Goal: Task Accomplishment & Management: Use online tool/utility

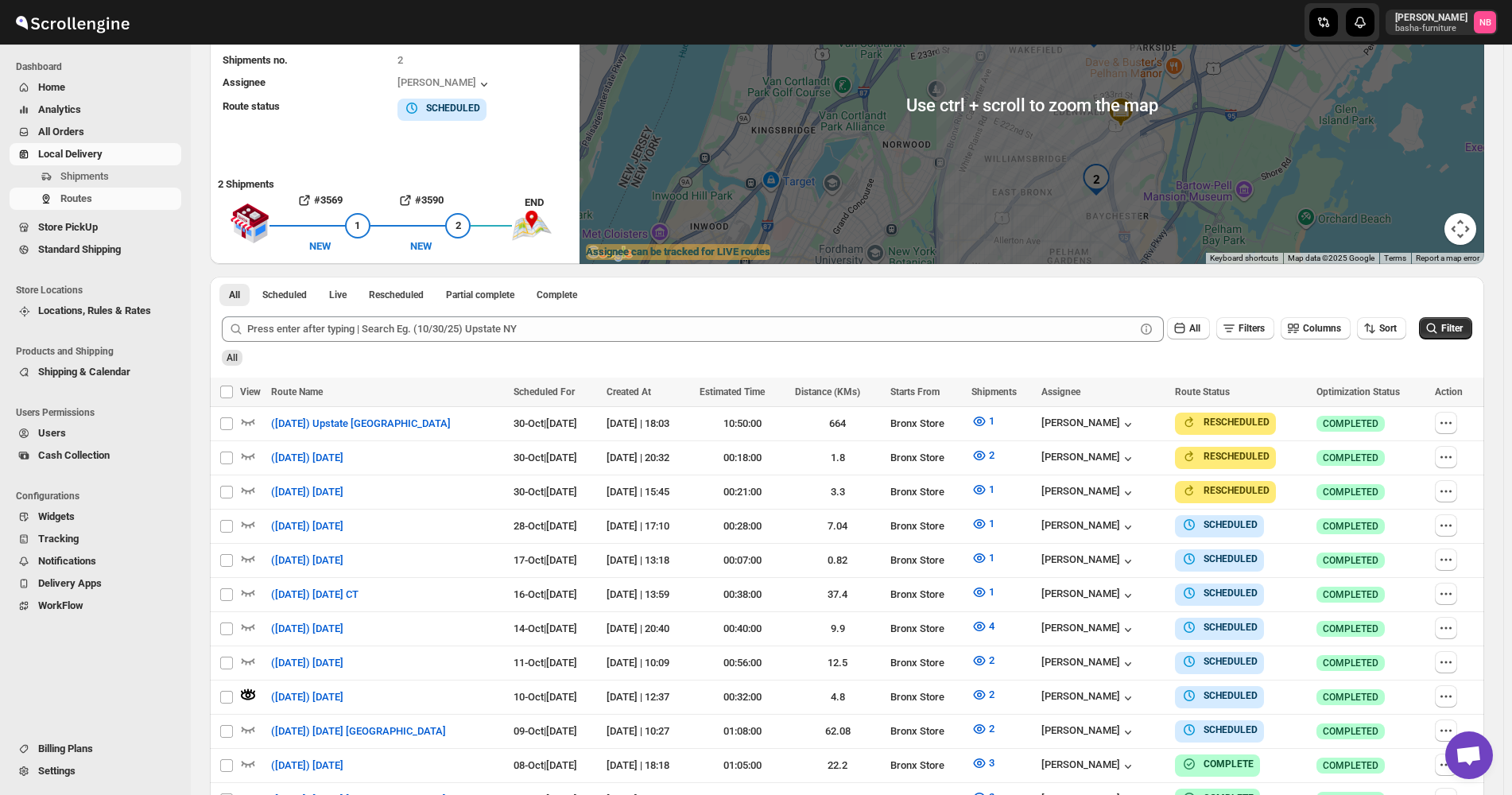
scroll to position [238, 0]
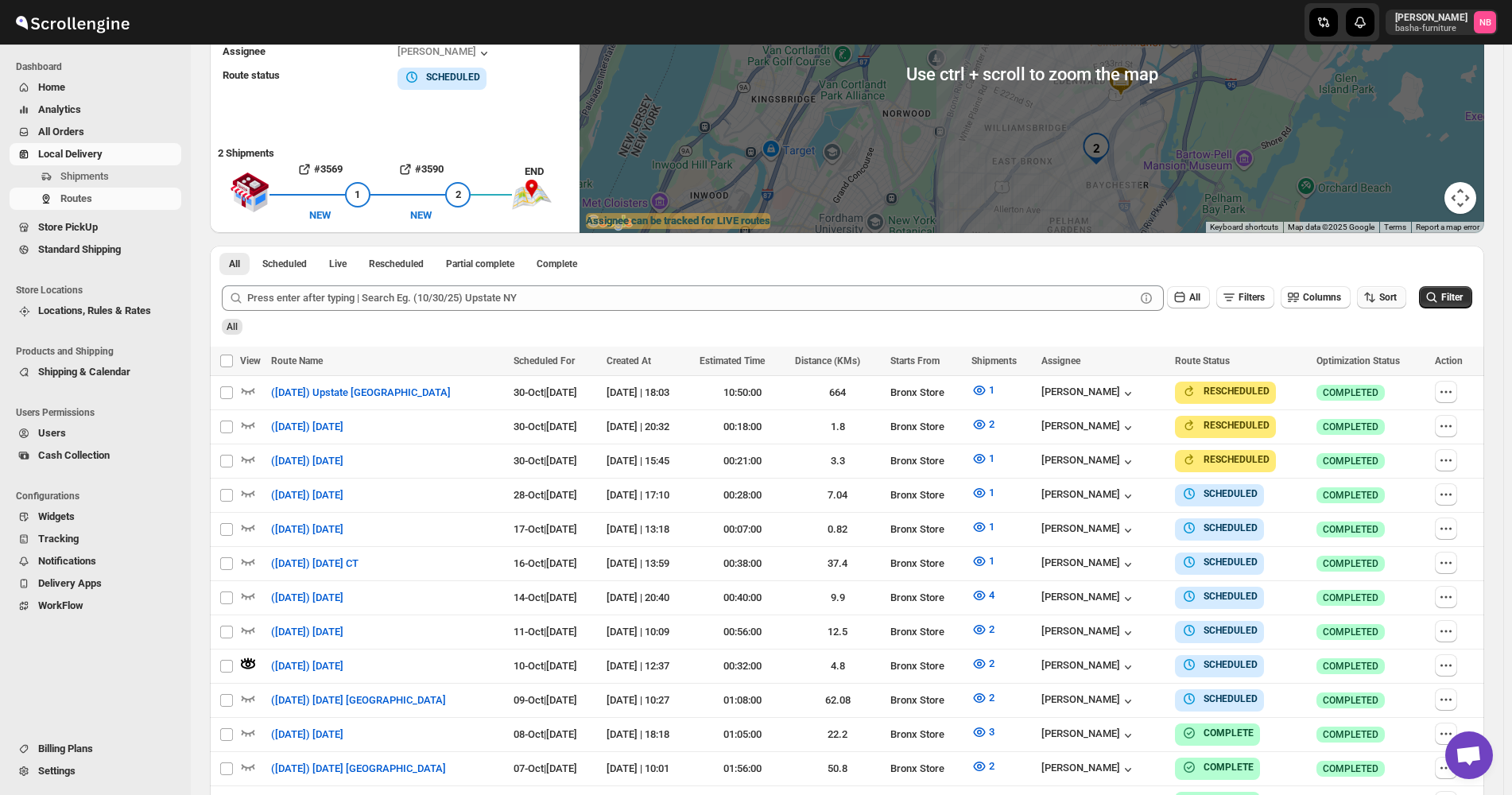
click at [1406, 291] on button "Sort" at bounding box center [1382, 296] width 50 height 22
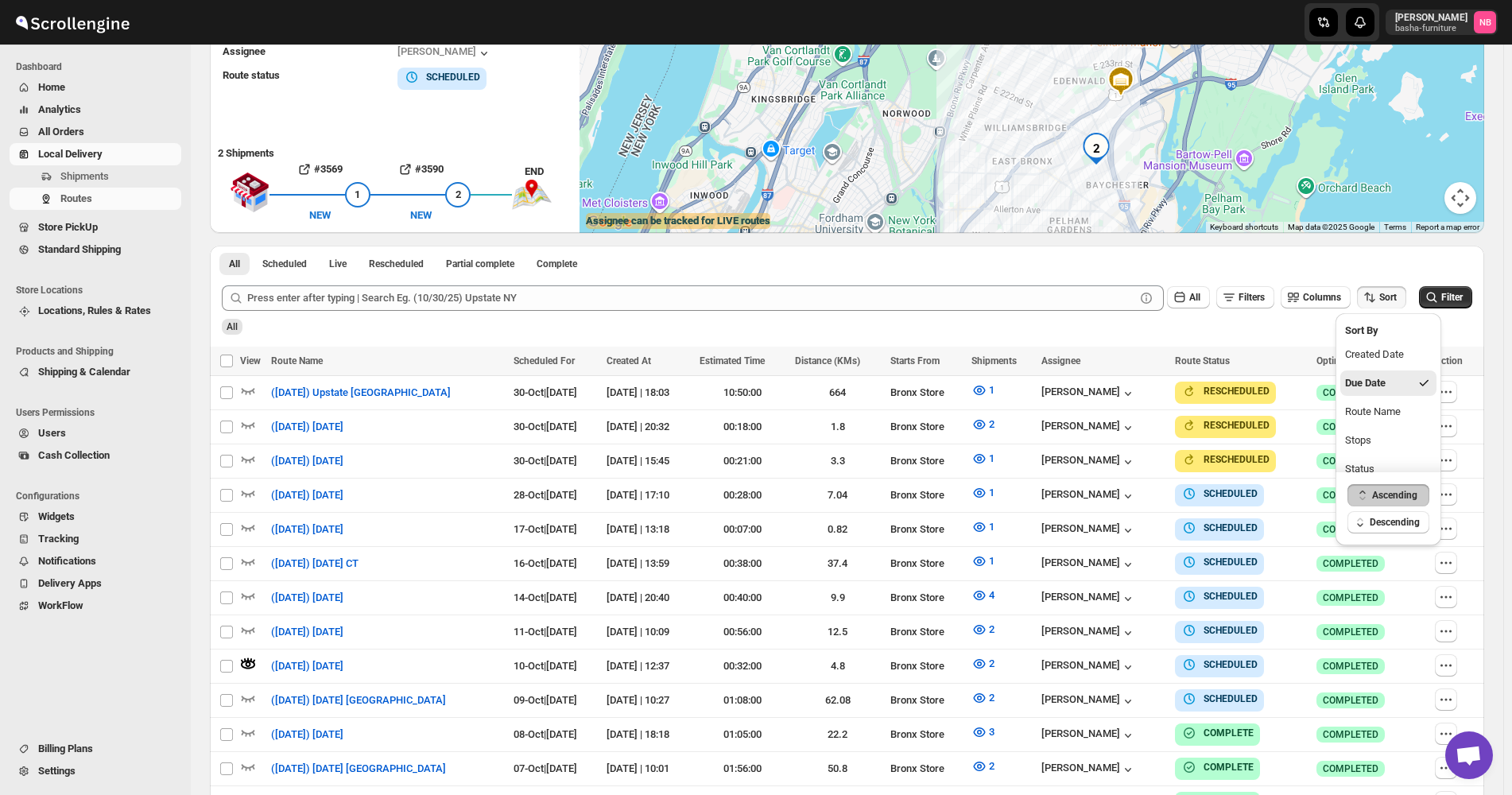
click at [1286, 338] on div "Submit All Filters Columns Sort Filter All" at bounding box center [847, 310] width 1275 height 73
click at [1473, 295] on button "Filter" at bounding box center [1446, 296] width 53 height 22
click at [1501, 236] on div "Routes. This page is ready Routes Allows you to create, view and edit routes. H…" at bounding box center [847, 368] width 1313 height 1123
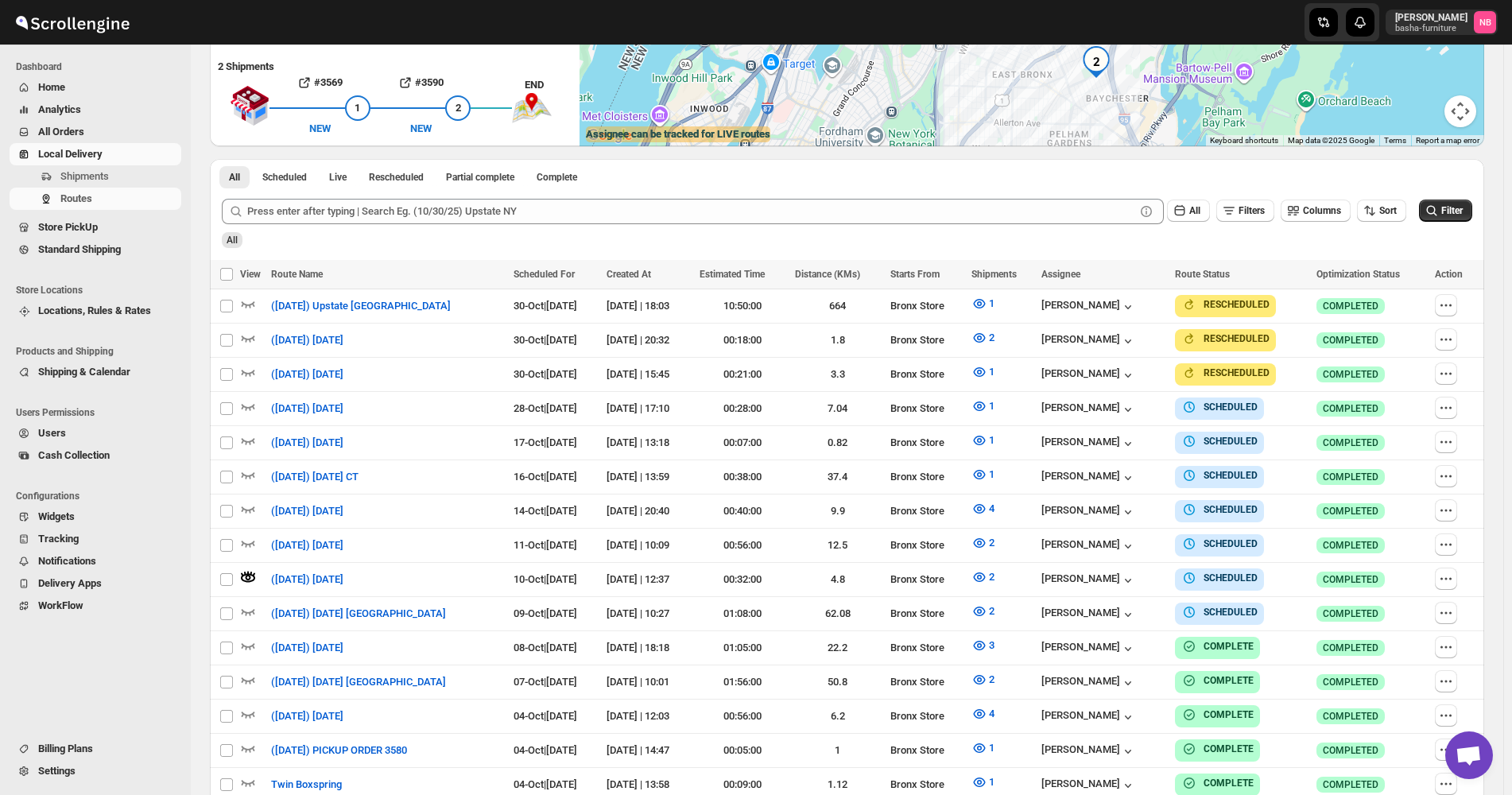
scroll to position [398, 0]
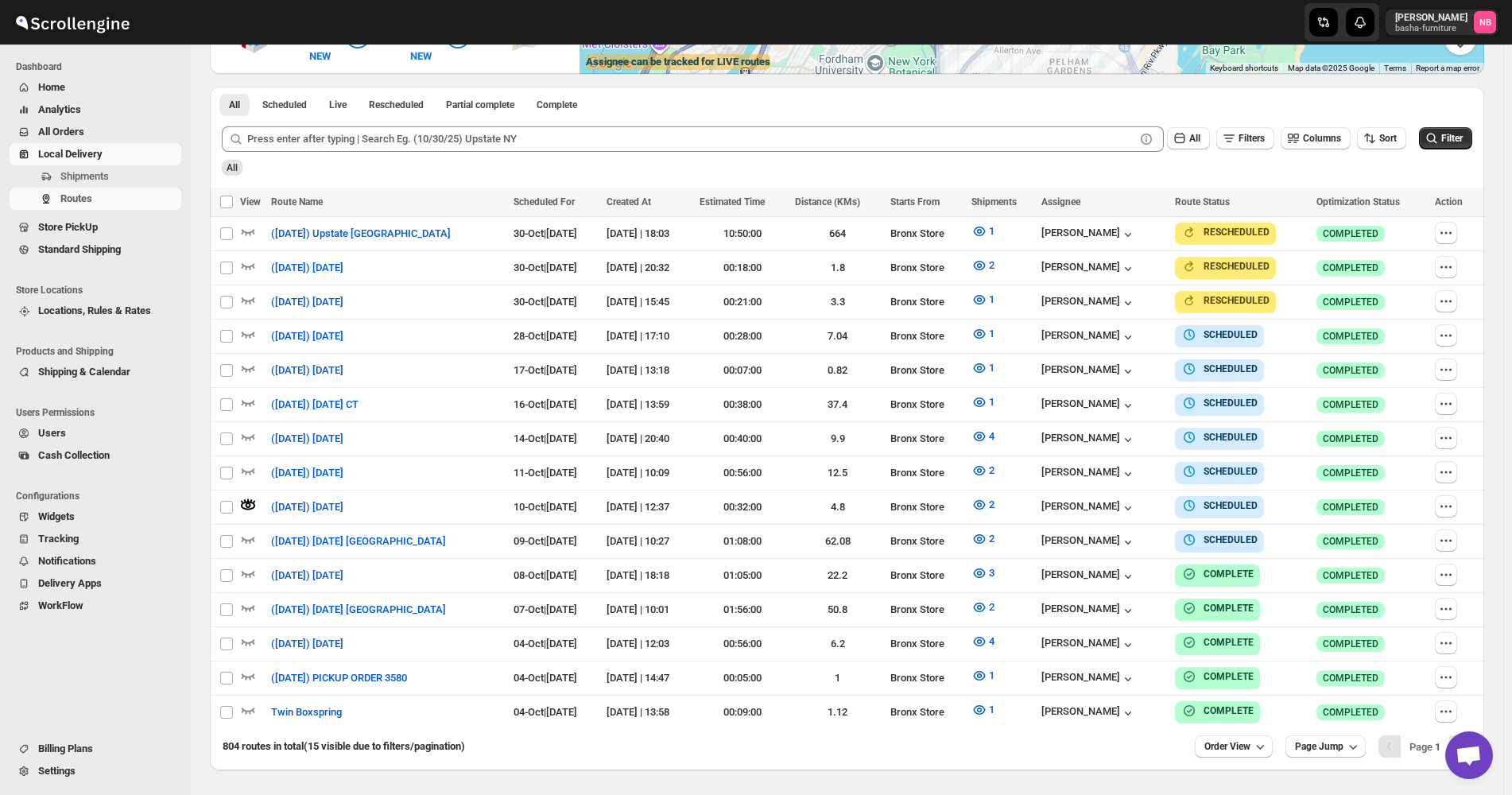
click at [1498, 424] on div "Routes. This page is ready Routes Allows you to create, view and edit routes. H…" at bounding box center [847, 209] width 1313 height 1123
click at [1500, 433] on div "Routes. This page is ready Routes Allows you to create, view and edit routes. H…" at bounding box center [847, 209] width 1313 height 1123
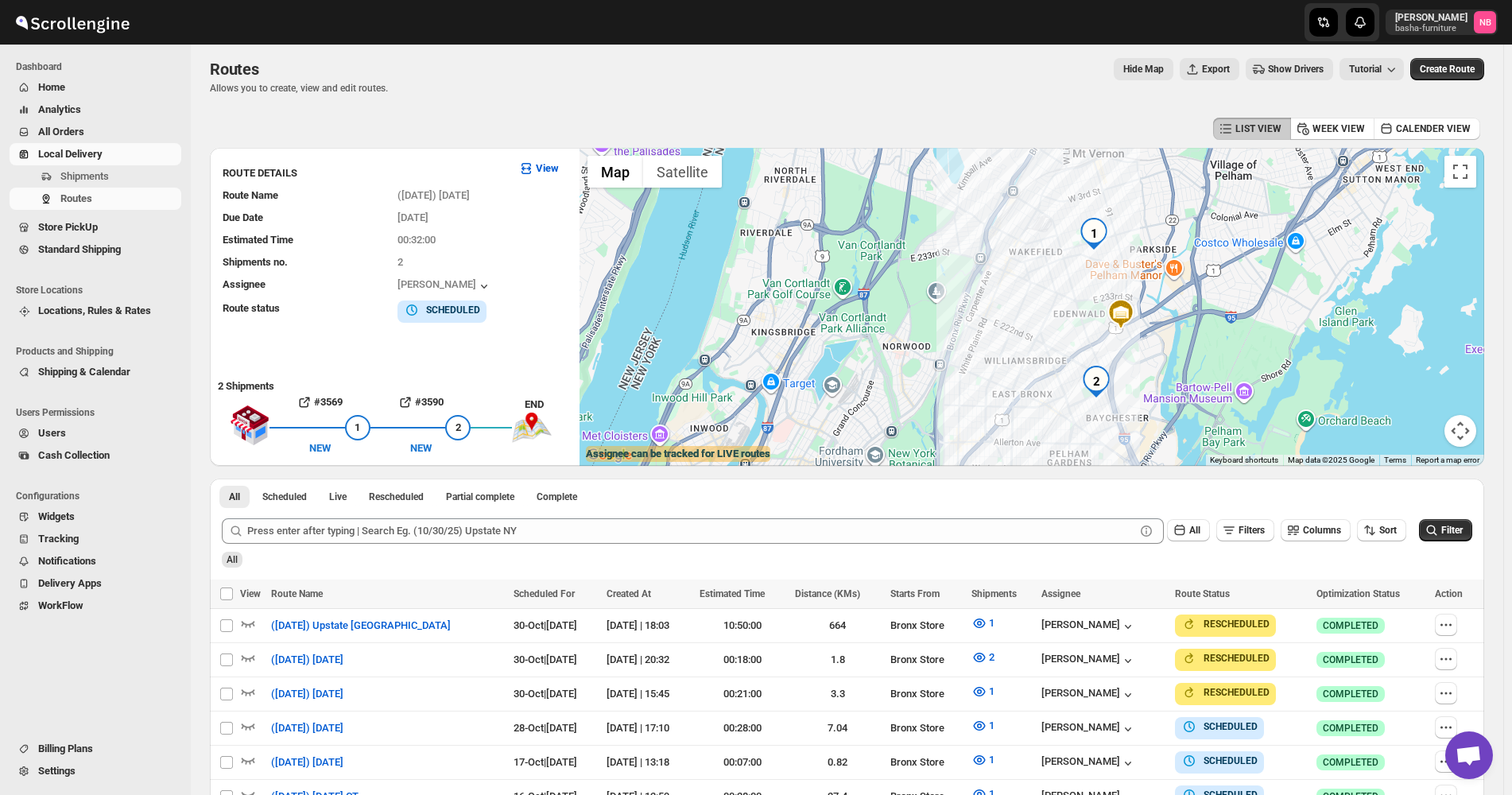
scroll to position [0, 0]
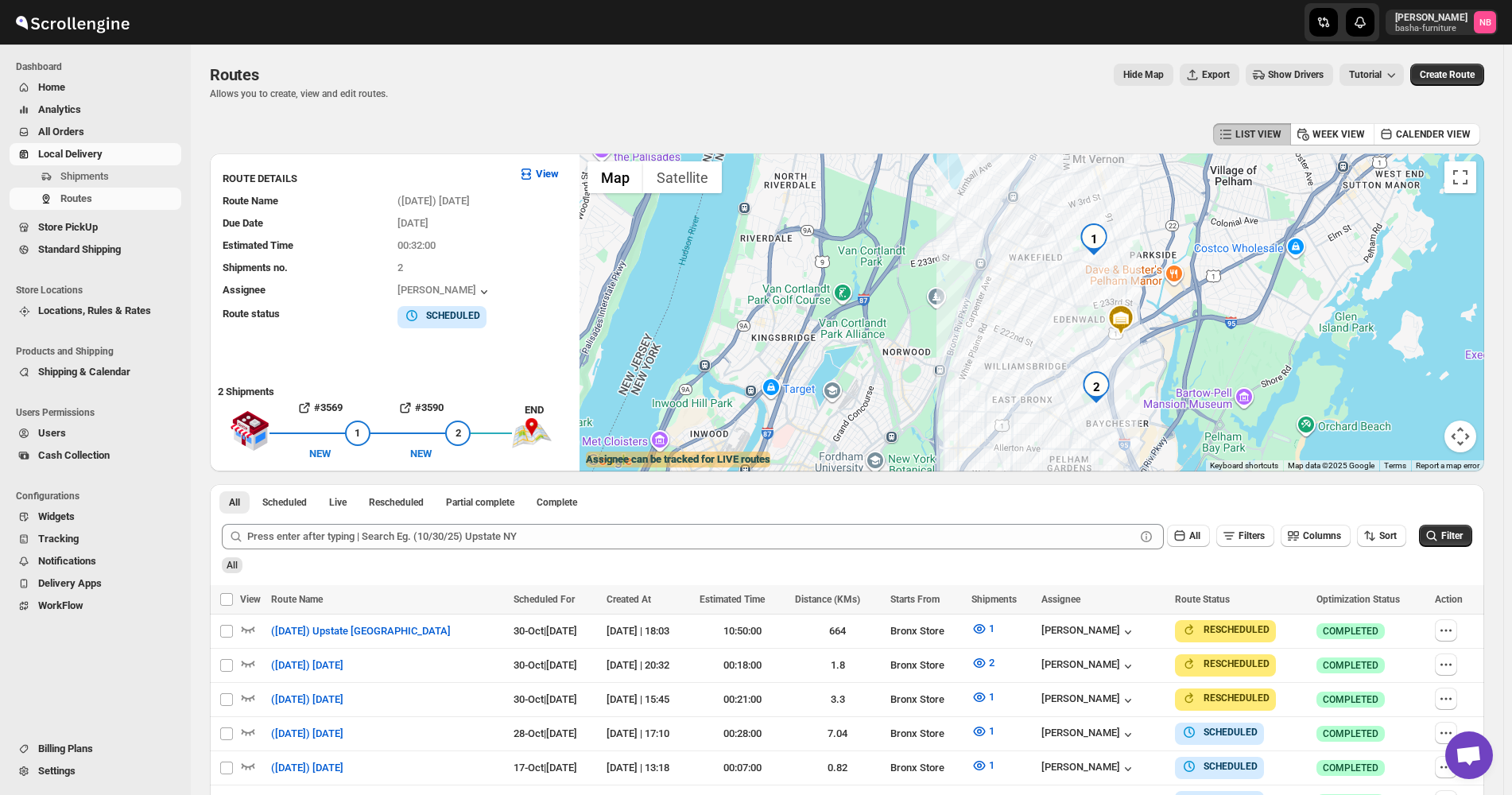
click at [1497, 465] on div "Routes. This page is ready Routes Allows you to create, view and edit routes. H…" at bounding box center [847, 606] width 1313 height 1123
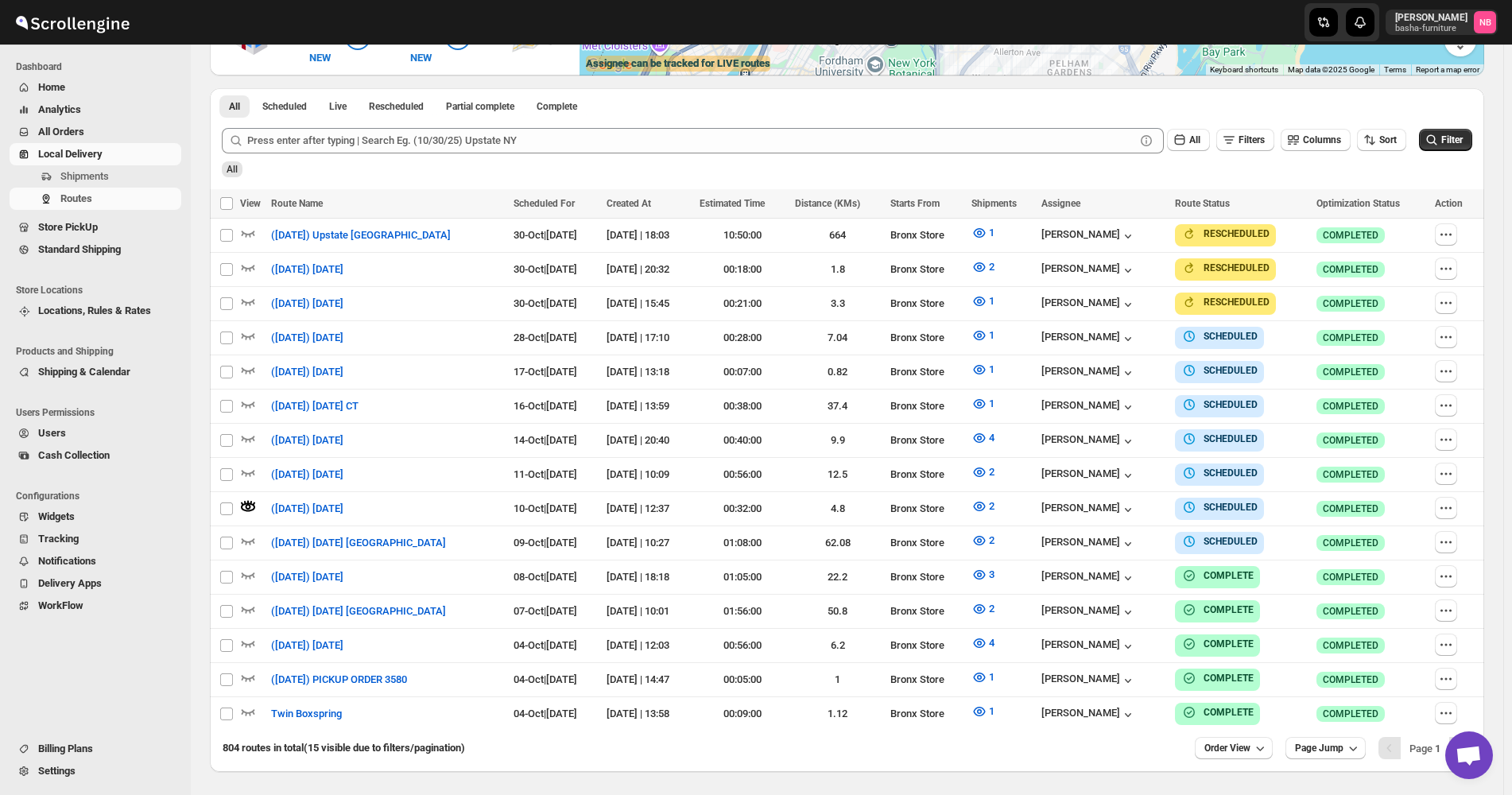
scroll to position [398, 0]
click at [988, 433] on icon "button" at bounding box center [979, 437] width 16 height 16
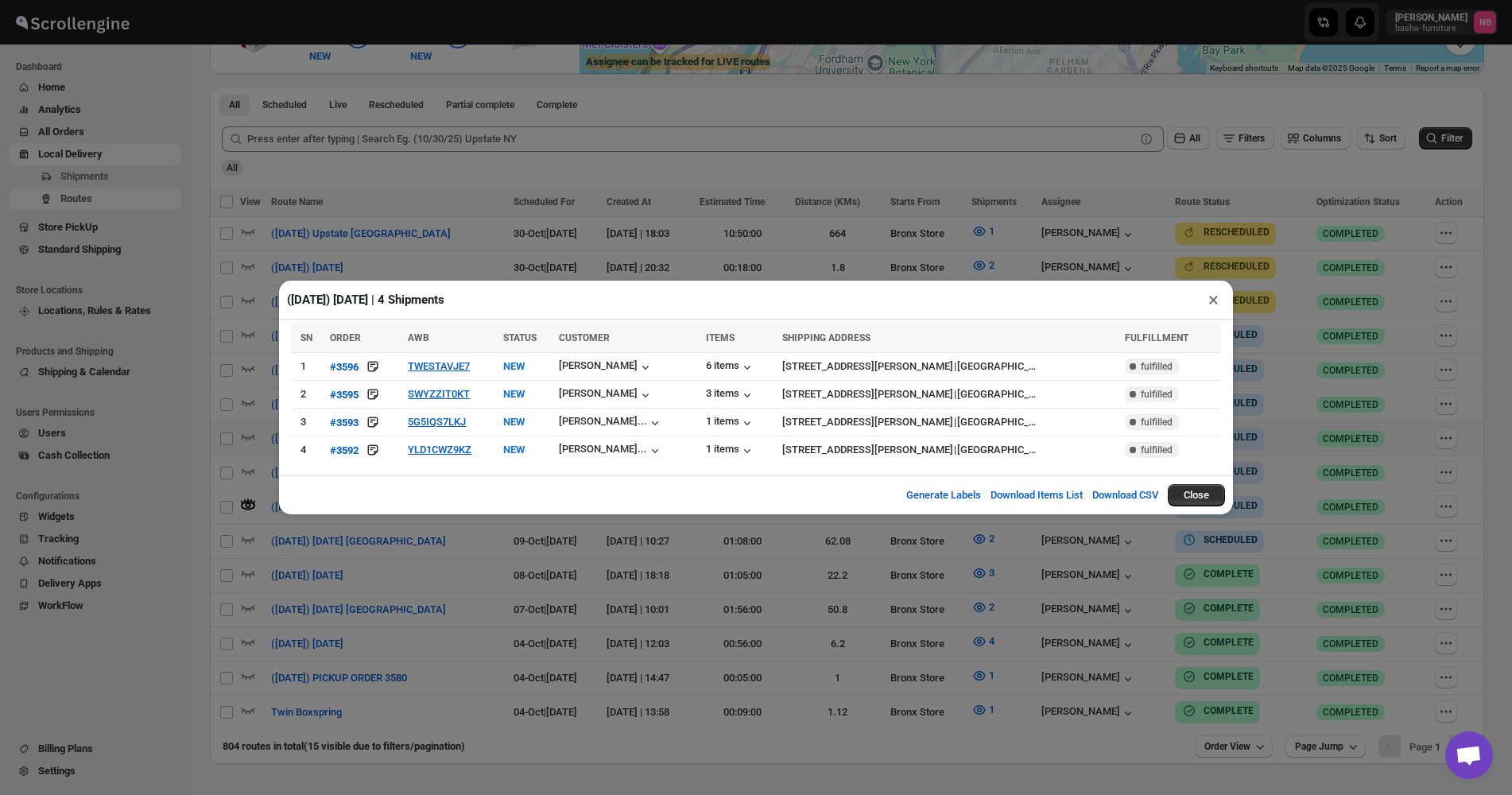
click at [511, 561] on div "([DATE]) [DATE] | 4 Shipments × SN ORDER AWB STATUS CUSTOMER ITEMS SHIPPING ADD…" at bounding box center [756, 398] width 1512 height 795
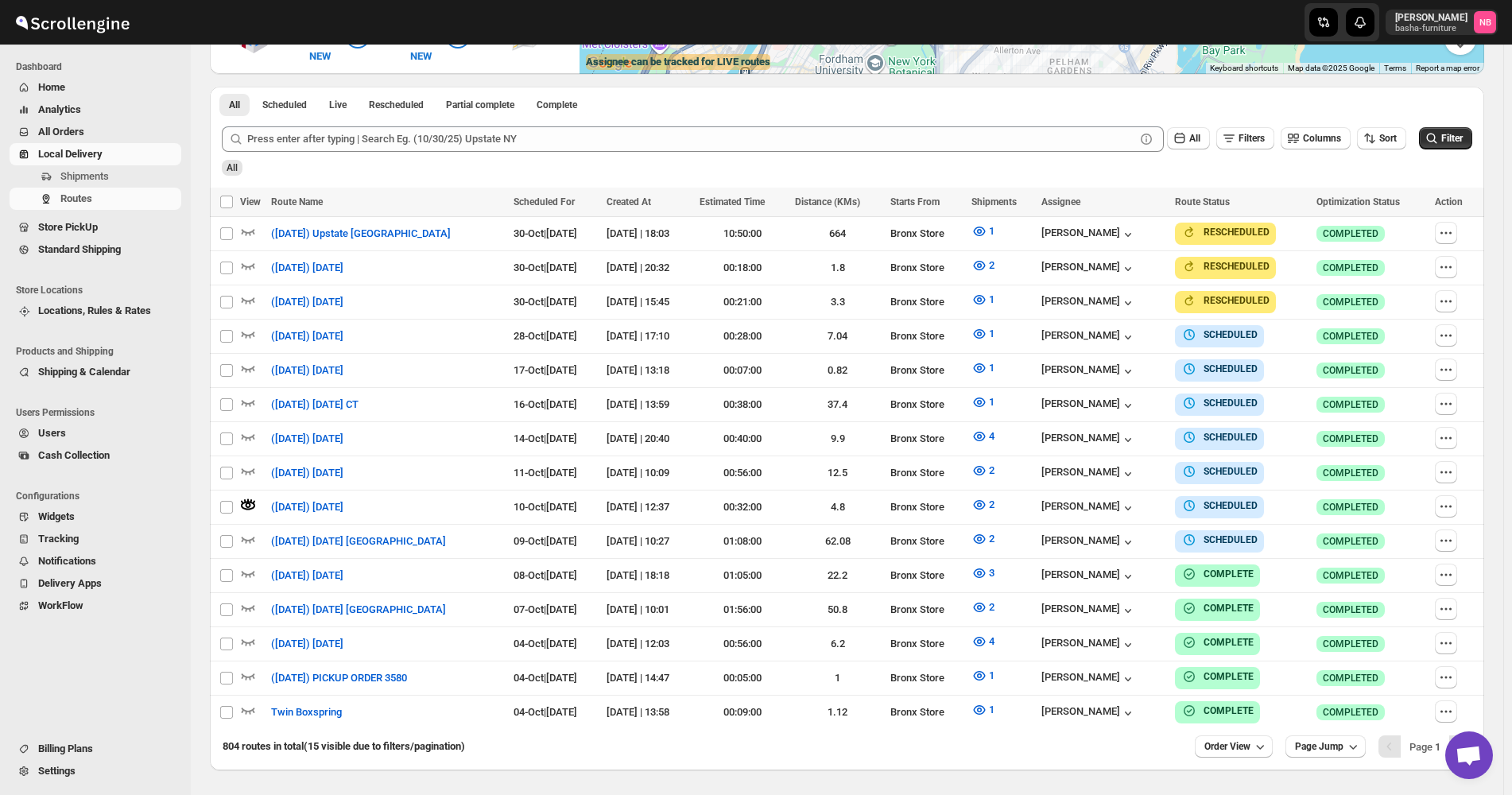
click at [1501, 428] on div "Routes. This page is ready Routes Allows you to create, view and edit routes. H…" at bounding box center [847, 209] width 1313 height 1123
click at [1502, 412] on div "Routes. This page is ready Routes Allows you to create, view and edit routes. H…" at bounding box center [847, 209] width 1313 height 1123
drag, startPoint x: 1499, startPoint y: 476, endPoint x: 1504, endPoint y: 500, distance: 24.5
click at [1500, 476] on div "Routes. This page is ready Routes Allows you to create, view and edit routes. H…" at bounding box center [847, 209] width 1313 height 1123
click at [203, 80] on div "Routes. This page is ready Routes Allows you to create, view and edit routes. H…" at bounding box center [847, 209] width 1313 height 1123
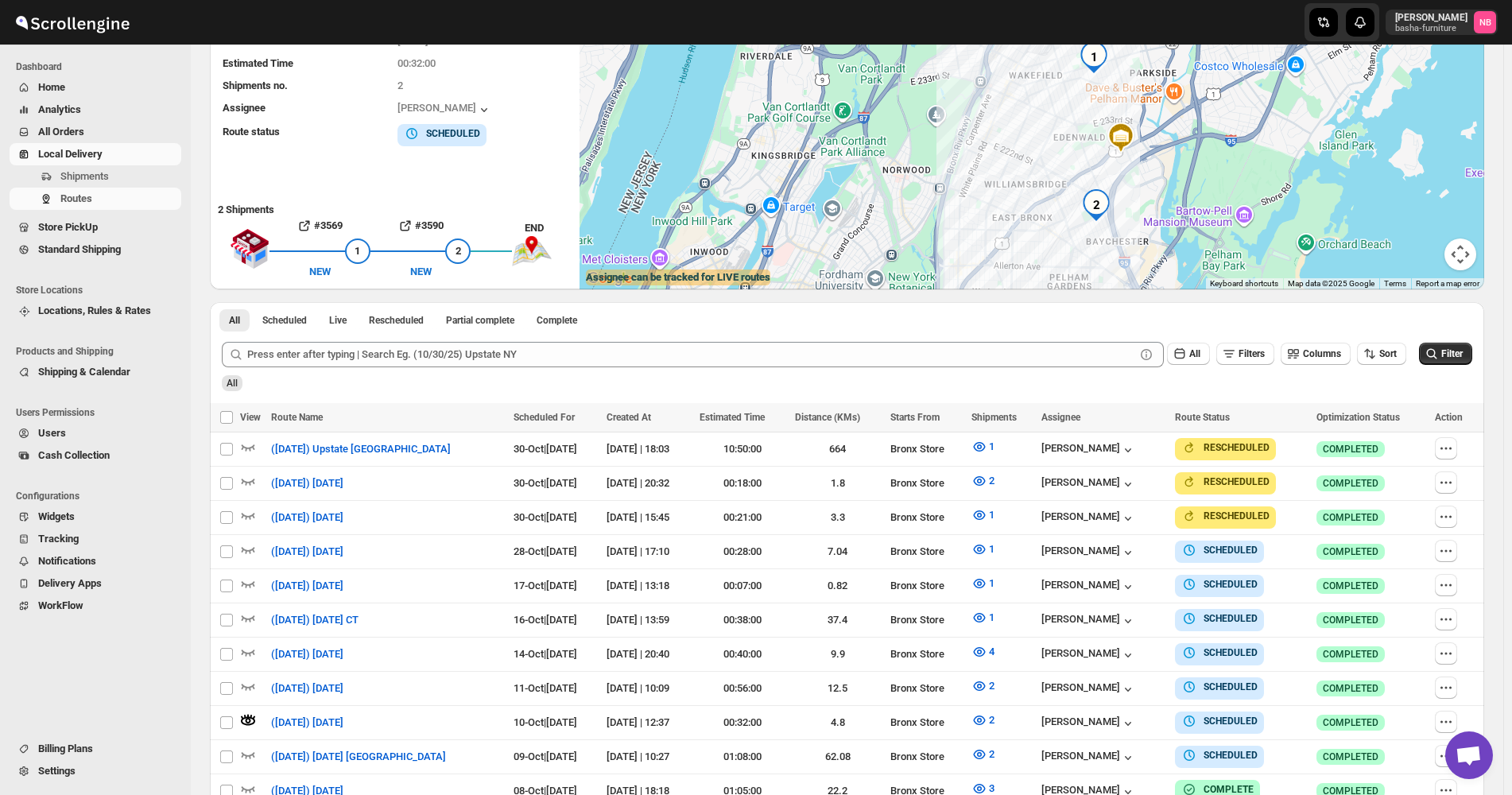
scroll to position [43, 0]
